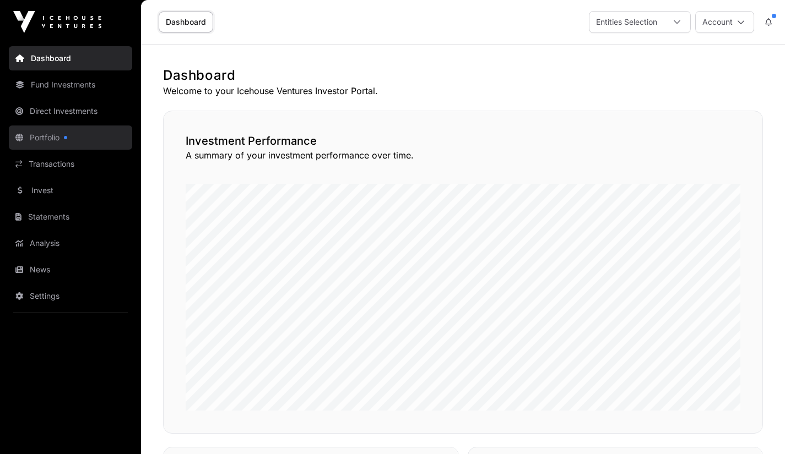
click at [37, 140] on link "Portfolio" at bounding box center [70, 138] width 123 height 24
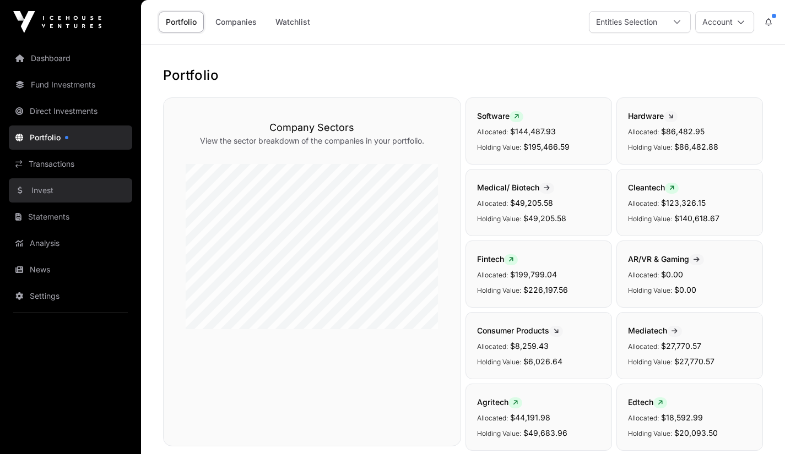
click at [45, 194] on link "Invest" at bounding box center [70, 190] width 123 height 24
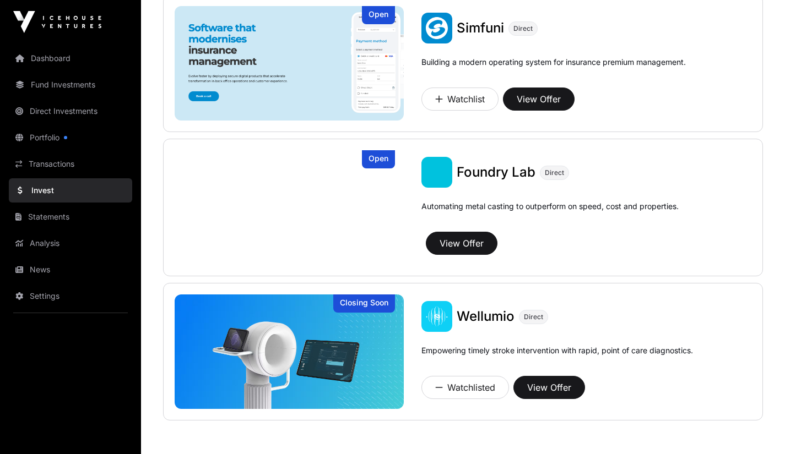
scroll to position [913, 0]
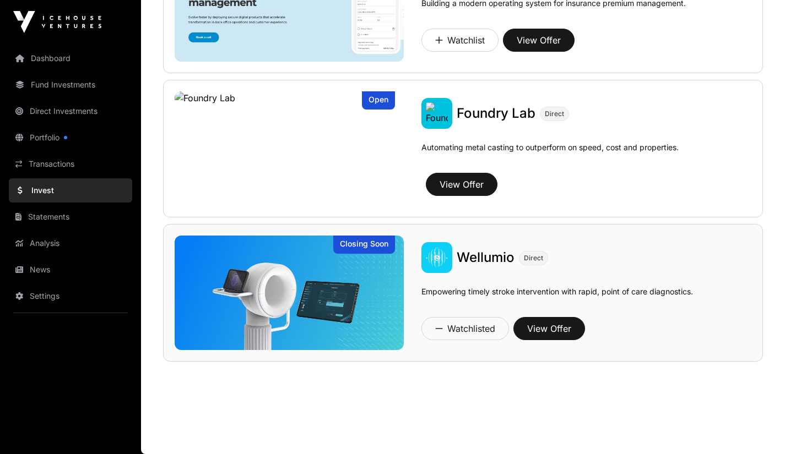
click at [347, 277] on img at bounding box center [289, 293] width 229 height 115
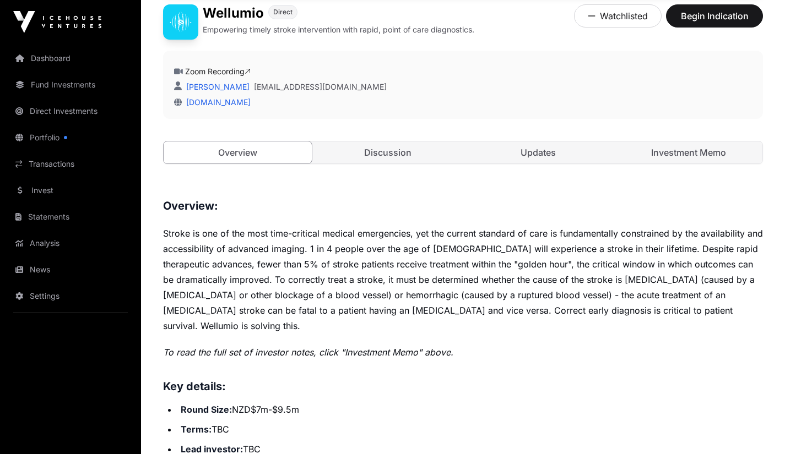
scroll to position [272, 0]
click at [547, 149] on link "Updates" at bounding box center [538, 153] width 148 height 22
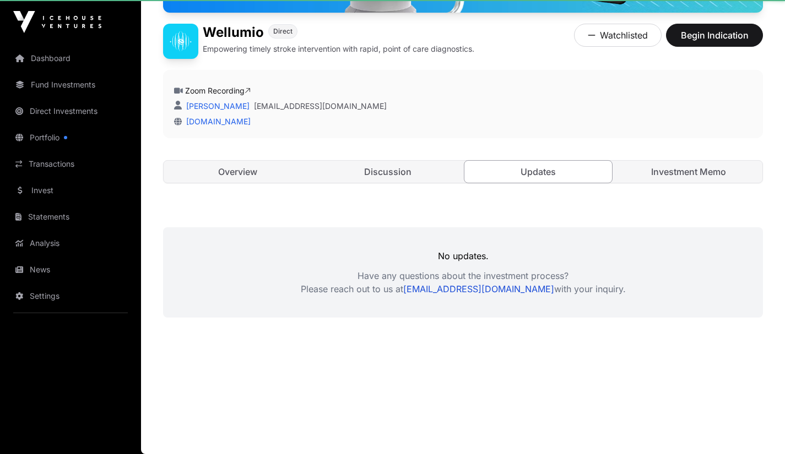
scroll to position [252, 0]
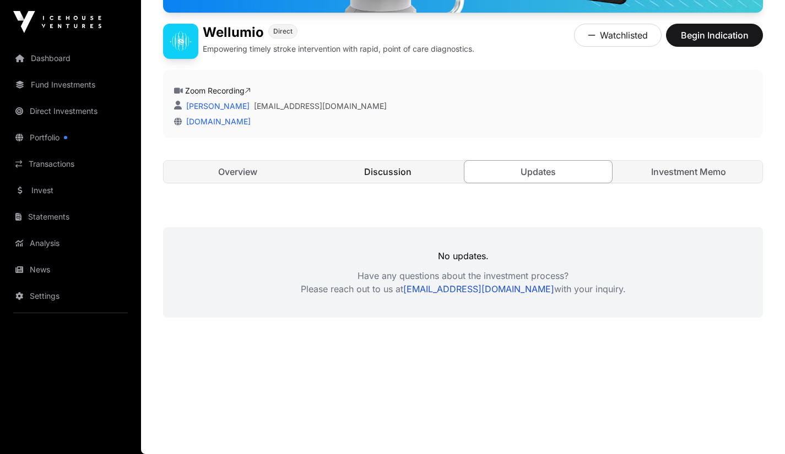
click at [411, 177] on link "Discussion" at bounding box center [388, 172] width 148 height 22
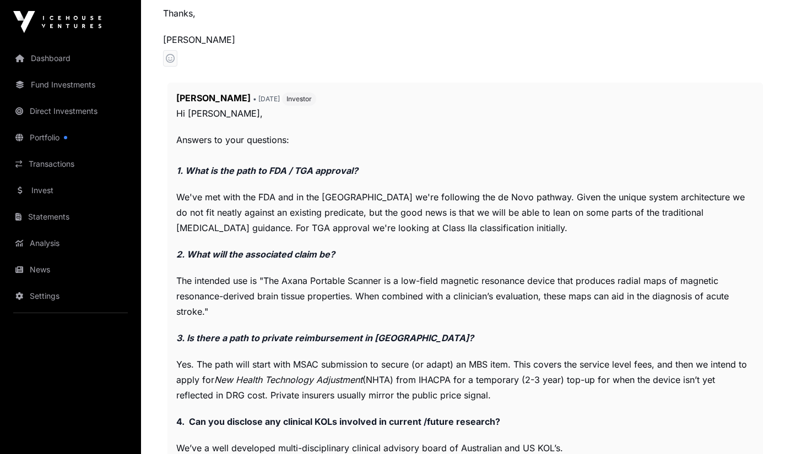
scroll to position [950, 0]
